Goal: Transaction & Acquisition: Purchase product/service

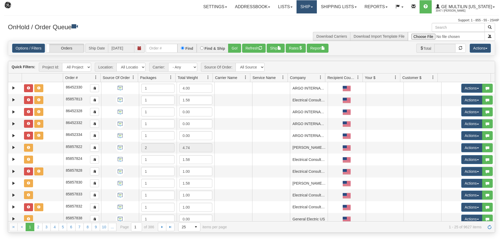
click at [316, 9] on link "Ship" at bounding box center [306, 6] width 20 height 13
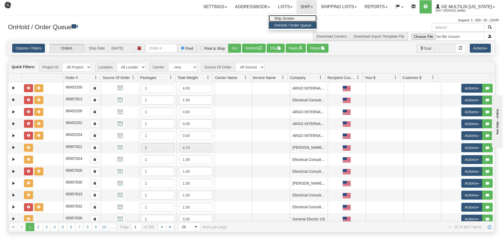
click at [308, 18] on link "Ship Screen" at bounding box center [293, 18] width 48 height 7
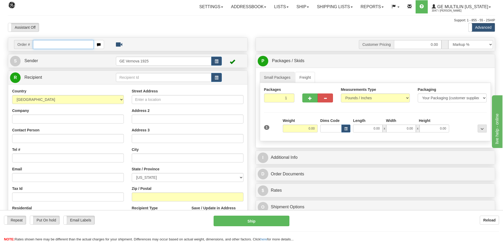
click at [49, 46] on input "text" at bounding box center [63, 44] width 61 height 9
type input "86681956"
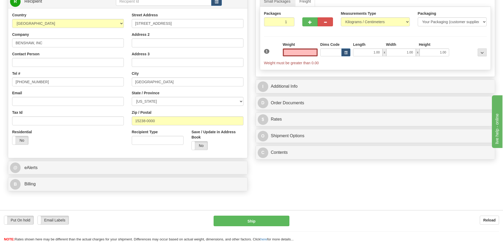
scroll to position [79, 0]
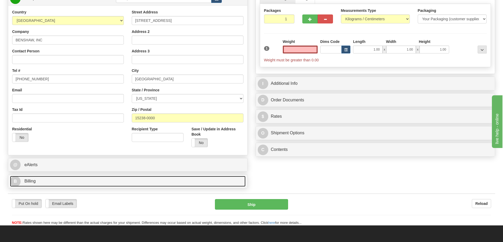
type input "0.00"
click at [72, 181] on link "B Billing" at bounding box center [127, 181] width 235 height 11
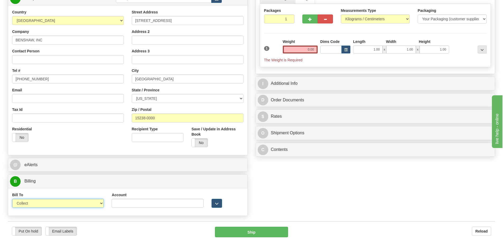
click at [101, 203] on select "Sender Recipient Third Party Collect" at bounding box center [58, 203] width 92 height 9
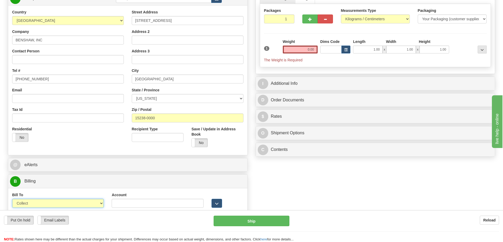
select select "2"
click at [12, 199] on select "Sender Recipient Third Party Collect" at bounding box center [58, 203] width 92 height 9
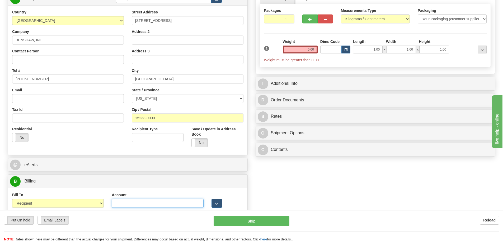
click at [120, 205] on input "Account" at bounding box center [158, 203] width 92 height 9
type input "2A903V"
click at [408, 20] on select "Pounds / Inches Kilograms / Centimeters" at bounding box center [375, 19] width 69 height 9
select select "0"
click at [341, 15] on select "Pounds / Inches Kilograms / Centimeters" at bounding box center [375, 19] width 69 height 9
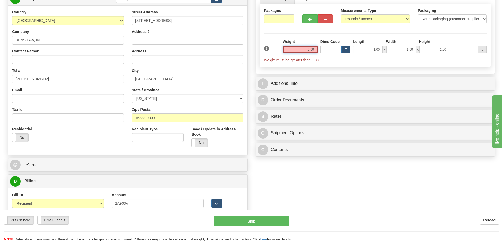
click at [314, 50] on input "0.00" at bounding box center [300, 50] width 35 height 8
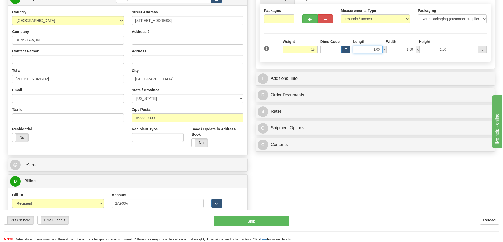
type input "15.00"
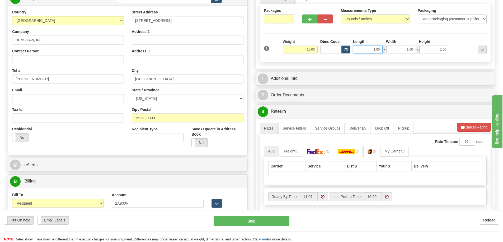
click at [380, 49] on input "1.00" at bounding box center [368, 50] width 30 height 8
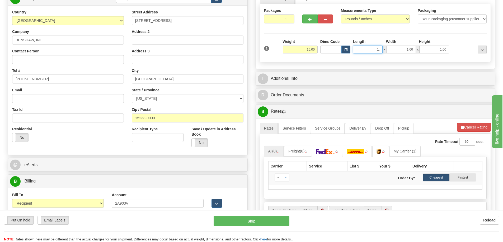
type input "1"
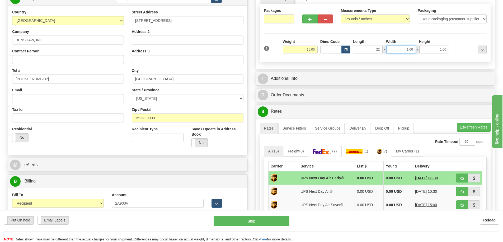
type input "22.00"
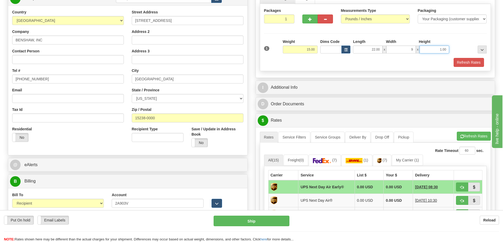
type input "9.00"
type input "15.00"
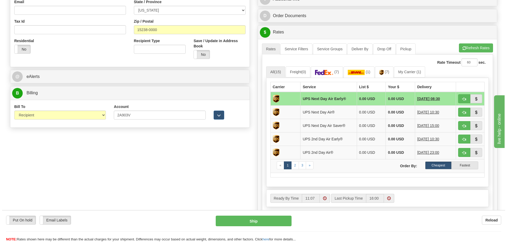
scroll to position [185, 0]
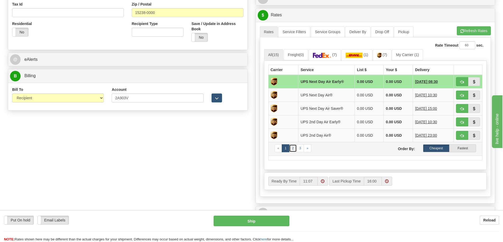
click at [294, 149] on link "2" at bounding box center [293, 149] width 8 height 8
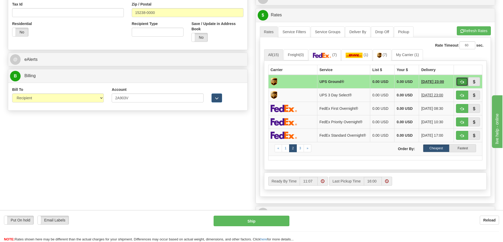
click at [461, 82] on span "button" at bounding box center [462, 81] width 4 height 3
type input "03"
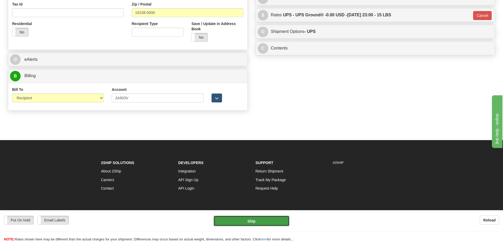
click at [255, 221] on button "Ship" at bounding box center [251, 221] width 76 height 11
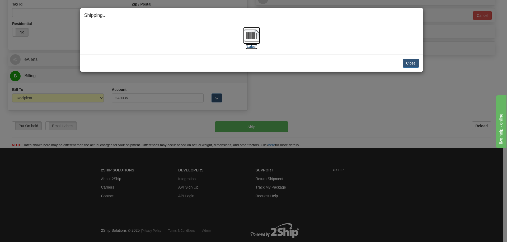
click at [253, 38] on img at bounding box center [251, 35] width 17 height 17
click at [409, 64] on button "Close" at bounding box center [410, 63] width 16 height 9
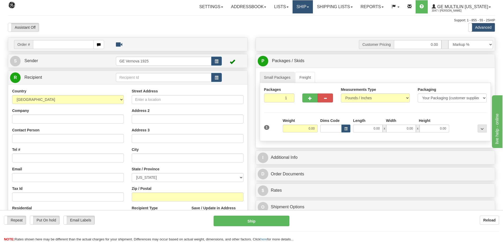
click at [309, 8] on link "Ship" at bounding box center [302, 6] width 20 height 13
click at [51, 45] on input "text" at bounding box center [63, 44] width 61 height 9
type input "86681978"
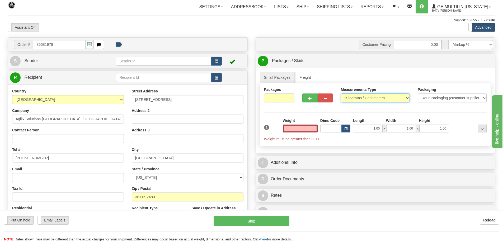
type input "0.00"
click at [405, 97] on select "Pounds / Inches Kilograms / Centimeters" at bounding box center [375, 98] width 69 height 9
select select "0"
click at [341, 94] on select "Pounds / Inches Kilograms / Centimeters" at bounding box center [375, 98] width 69 height 9
click at [313, 129] on input "0.00" at bounding box center [300, 129] width 35 height 8
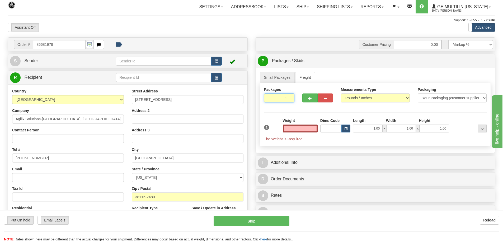
type input "2"
type input "0.00"
type input "2"
click at [288, 97] on input "2" at bounding box center [279, 98] width 31 height 9
click at [315, 129] on input "0.00" at bounding box center [300, 129] width 35 height 8
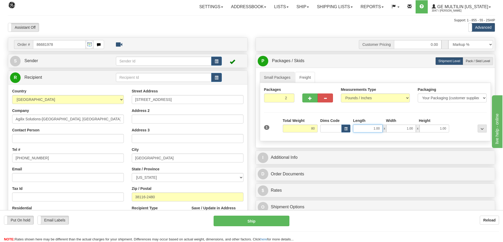
type input "80.00"
click at [381, 128] on input "1.00" at bounding box center [368, 129] width 30 height 8
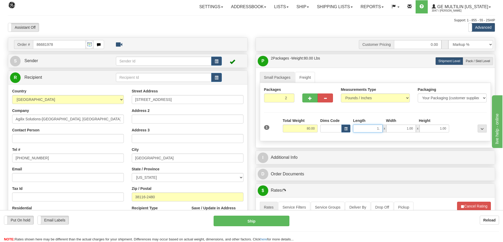
type input "1"
type input "19.00"
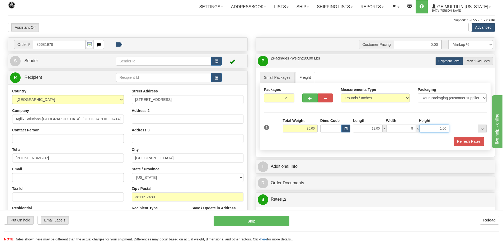
type input "8.00"
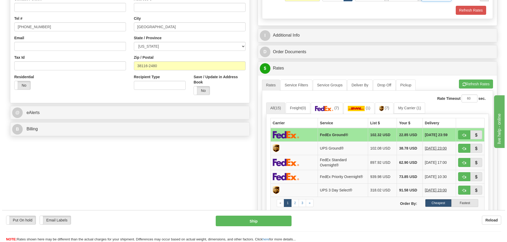
scroll to position [132, 0]
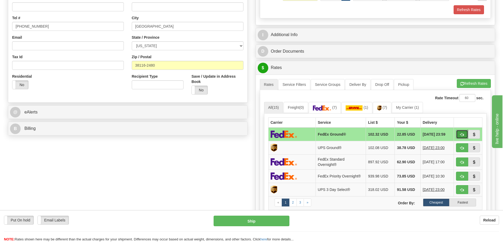
type input "26.00"
click at [461, 135] on span "button" at bounding box center [462, 134] width 4 height 3
type input "92"
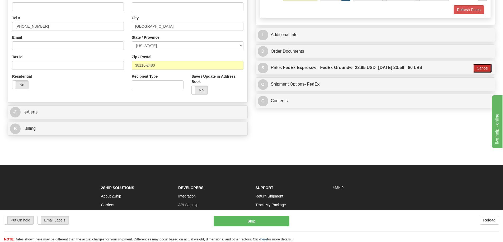
click at [486, 68] on button "Cancel" at bounding box center [482, 68] width 18 height 9
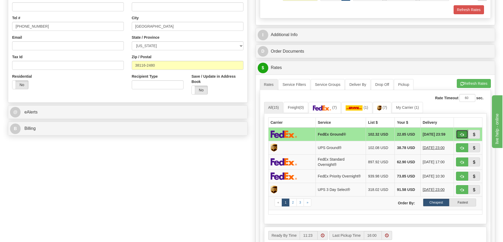
click at [464, 135] on button "button" at bounding box center [462, 134] width 12 height 9
type input "92"
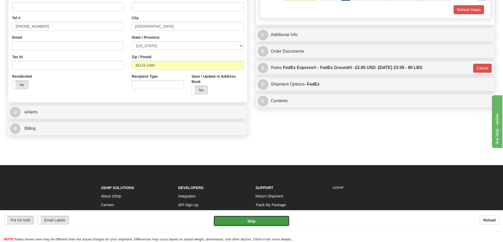
click at [250, 223] on button "Ship" at bounding box center [251, 221] width 76 height 11
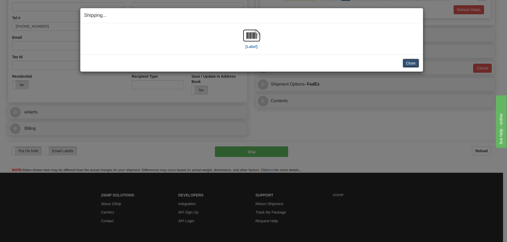
click at [413, 64] on button "Close" at bounding box center [410, 63] width 16 height 9
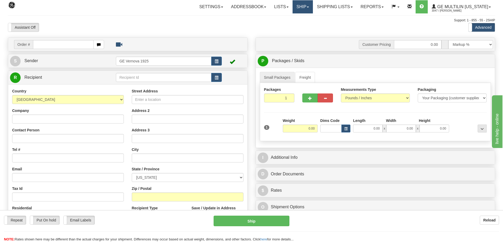
click at [309, 7] on span at bounding box center [308, 7] width 2 height 1
click at [356, 7] on link "Shipping lists" at bounding box center [335, 6] width 44 height 13
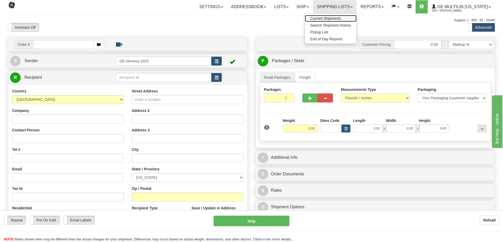
click at [336, 17] on span "Current Shipments" at bounding box center [325, 18] width 31 height 4
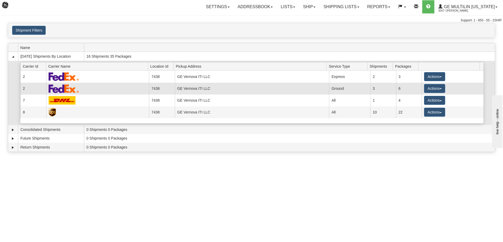
click at [71, 89] on img at bounding box center [64, 88] width 30 height 9
click at [185, 88] on td "GE Vernova ITI LLC" at bounding box center [252, 89] width 154 height 12
click at [439, 87] on button "Actions" at bounding box center [434, 88] width 21 height 9
click at [436, 87] on button "Actions" at bounding box center [434, 88] width 21 height 9
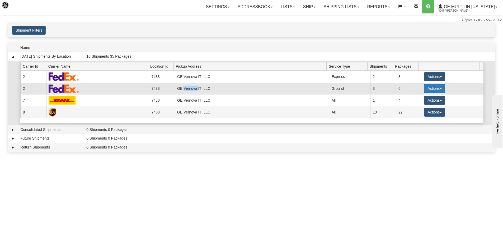
click at [436, 87] on button "Actions" at bounding box center [434, 88] width 21 height 9
click at [338, 88] on td "Ground" at bounding box center [349, 89] width 41 height 12
click at [192, 89] on td "GE Vernova ITI LLC" at bounding box center [252, 89] width 154 height 12
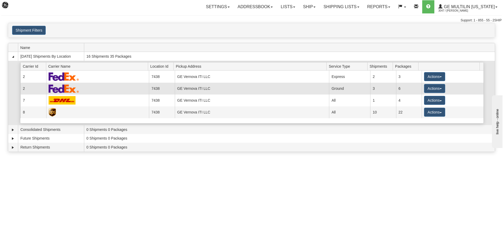
click at [23, 87] on td "2" at bounding box center [33, 89] width 26 height 12
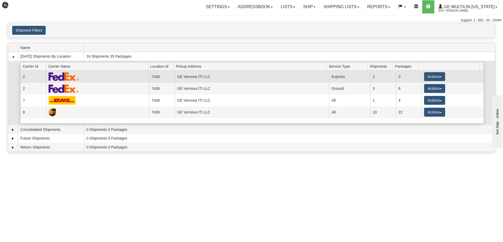
click at [88, 79] on td at bounding box center [97, 77] width 103 height 12
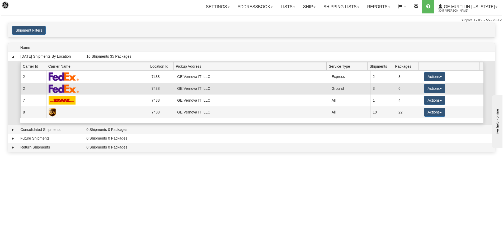
click at [82, 91] on td at bounding box center [97, 89] width 103 height 12
click at [81, 90] on td at bounding box center [97, 89] width 103 height 12
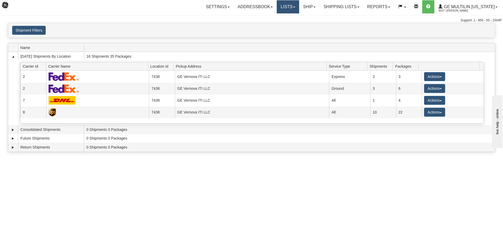
click at [294, 8] on link "Lists" at bounding box center [287, 6] width 22 height 13
click at [273, 39] on span "Manufacturers" at bounding box center [270, 39] width 23 height 4
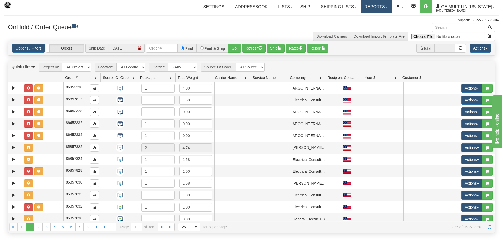
click at [391, 5] on link "Reports" at bounding box center [375, 6] width 31 height 13
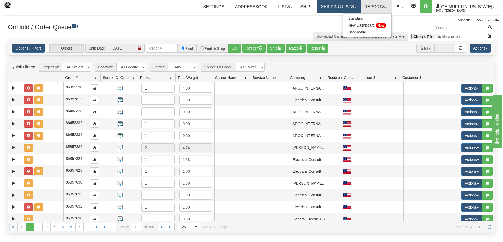
click at [360, 4] on link "Shipping lists" at bounding box center [339, 6] width 44 height 13
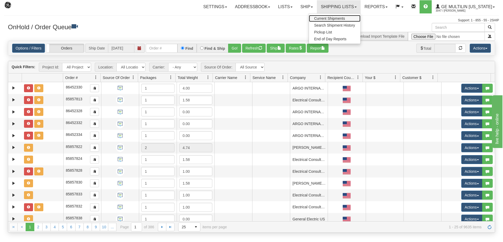
click at [340, 19] on span "Current Shipments" at bounding box center [329, 18] width 31 height 4
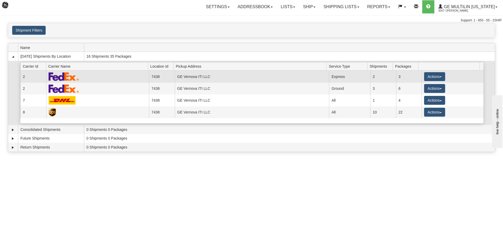
click at [61, 79] on img at bounding box center [64, 76] width 30 height 9
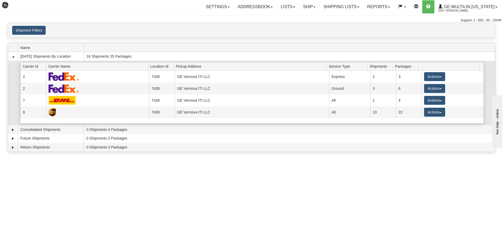
click at [16, 78] on td at bounding box center [13, 93] width 10 height 64
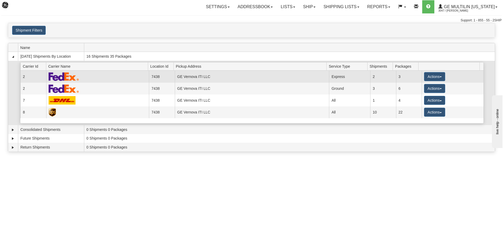
click at [33, 77] on td "2" at bounding box center [33, 77] width 26 height 12
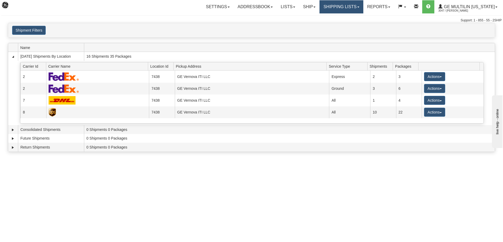
click at [363, 8] on link "Shipping lists" at bounding box center [341, 6] width 44 height 13
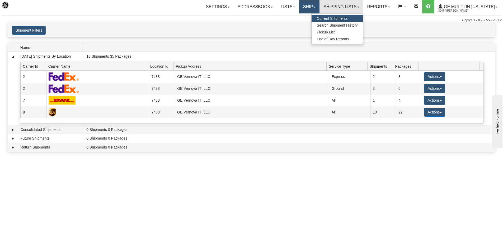
click at [318, 8] on link "Ship" at bounding box center [309, 6] width 20 height 13
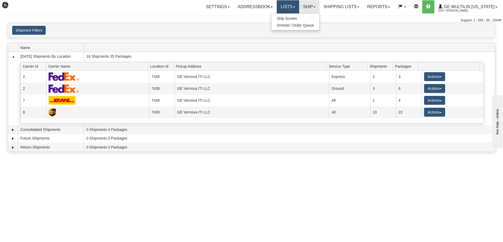
click at [295, 5] on link "Lists" at bounding box center [287, 6] width 22 height 13
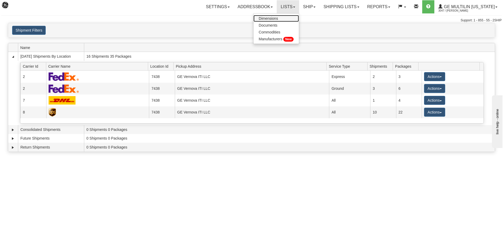
click at [282, 17] on link "Dimensions" at bounding box center [275, 18] width 45 height 7
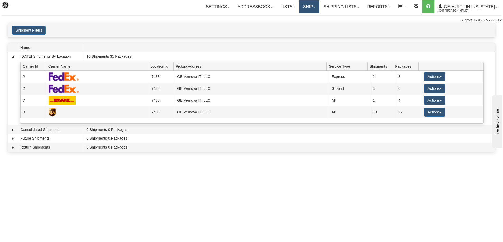
click at [317, 6] on link "Ship" at bounding box center [309, 6] width 20 height 13
click at [144, 197] on div "Toggle navigation Settings Shipping Preferences Fields Preferences New Recipien…" at bounding box center [251, 121] width 503 height 242
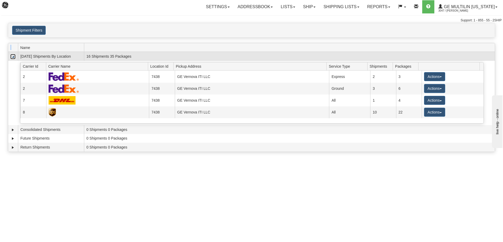
click at [14, 57] on link "Collapse" at bounding box center [12, 56] width 5 height 5
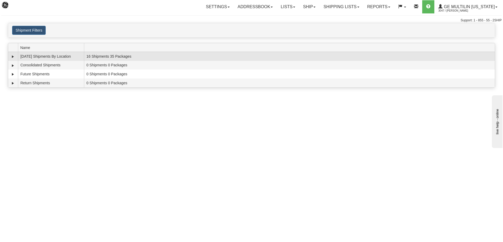
click at [49, 55] on td "[DATE] Shipments By Location" at bounding box center [51, 56] width 66 height 9
click at [13, 55] on link "Expand" at bounding box center [12, 56] width 5 height 5
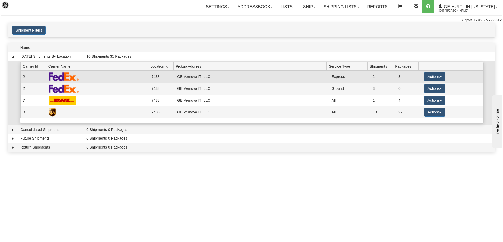
click at [68, 78] on img at bounding box center [64, 76] width 30 height 9
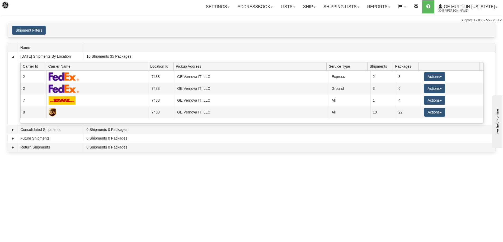
click at [118, 10] on div "Settings Shipping Preferences Fields Preferences New Addressbook Recipients" at bounding box center [295, 6] width 412 height 13
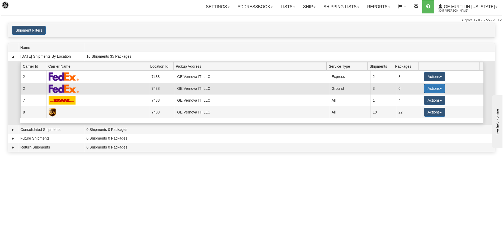
click at [440, 89] on button "Actions" at bounding box center [434, 88] width 21 height 9
click at [420, 99] on span "Details" at bounding box center [415, 99] width 14 height 4
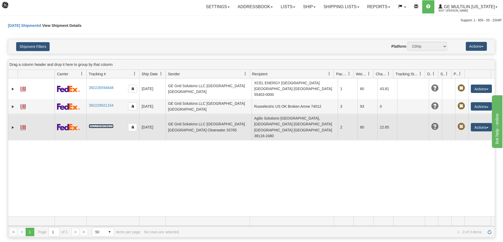
click at [109, 124] on link "392230809820" at bounding box center [101, 126] width 25 height 4
click at [132, 126] on span "button" at bounding box center [132, 127] width 3 height 3
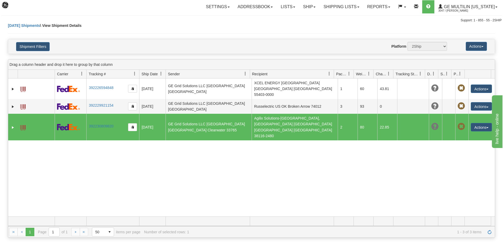
click at [22, 125] on span at bounding box center [22, 127] width 5 height 5
